Goal: Use online tool/utility

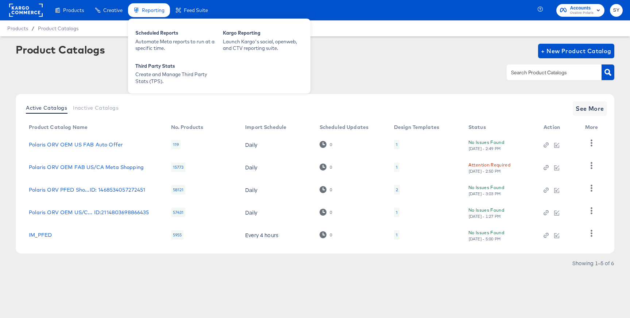
click at [149, 13] on div "Reporting" at bounding box center [149, 10] width 42 height 14
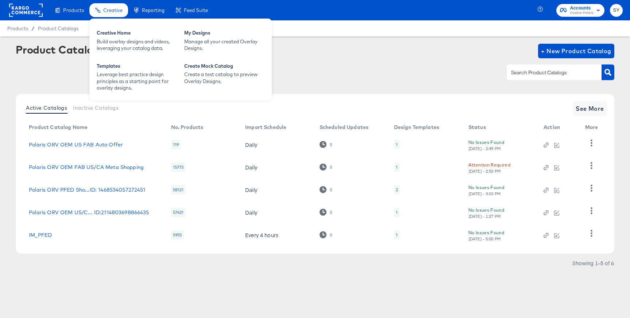
click at [98, 9] on icon at bounding box center [97, 10] width 5 height 5
click at [129, 34] on div "Creative Home" at bounding box center [137, 34] width 80 height 9
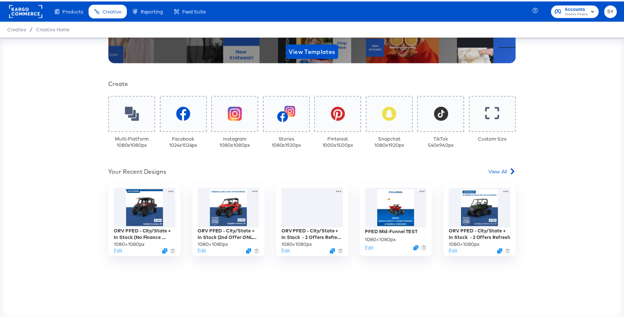
scroll to position [137, 0]
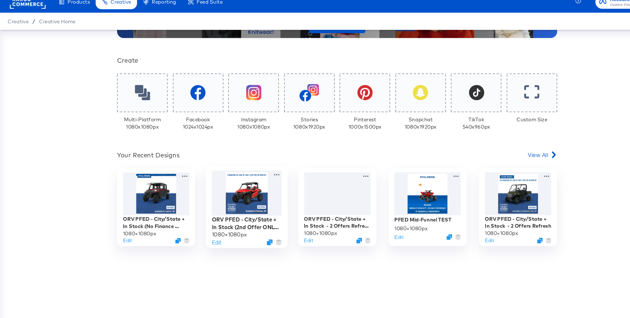
click at [223, 184] on div at bounding box center [230, 189] width 65 height 42
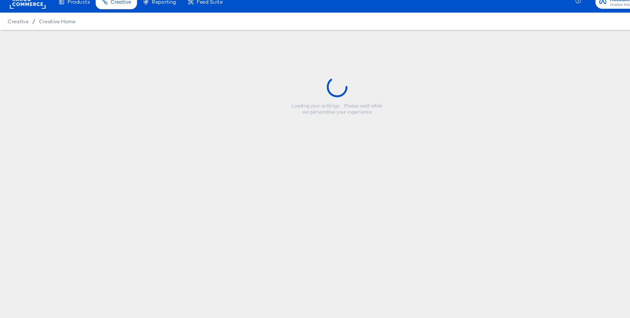
type input "ORV PFED - City/State + In Stock (2nd Offer ONLY) Refresh + snowflake fix"
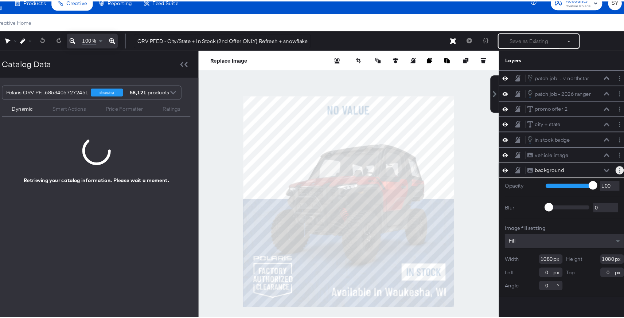
click at [620, 168] on circle "Layer Options" at bounding box center [620, 168] width 1 height 1
